Goal: Navigation & Orientation: Find specific page/section

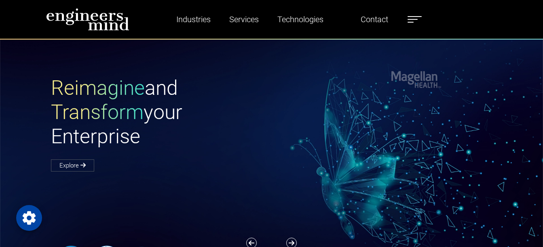
click at [412, 22] on span at bounding box center [411, 22] width 6 height 1
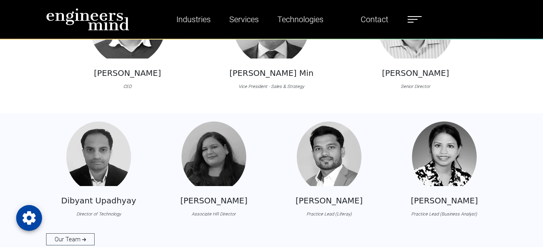
scroll to position [728, 0]
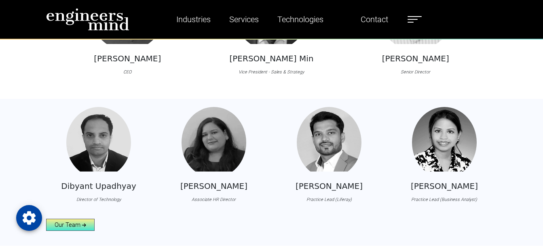
click at [77, 229] on link "Our Team" at bounding box center [70, 225] width 49 height 12
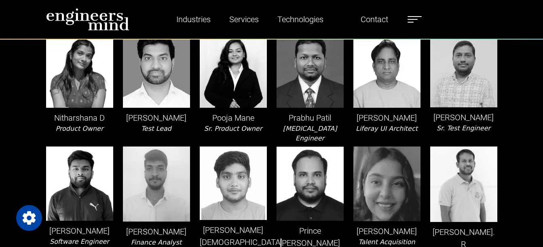
scroll to position [896, 0]
